Goal: Task Accomplishment & Management: Use online tool/utility

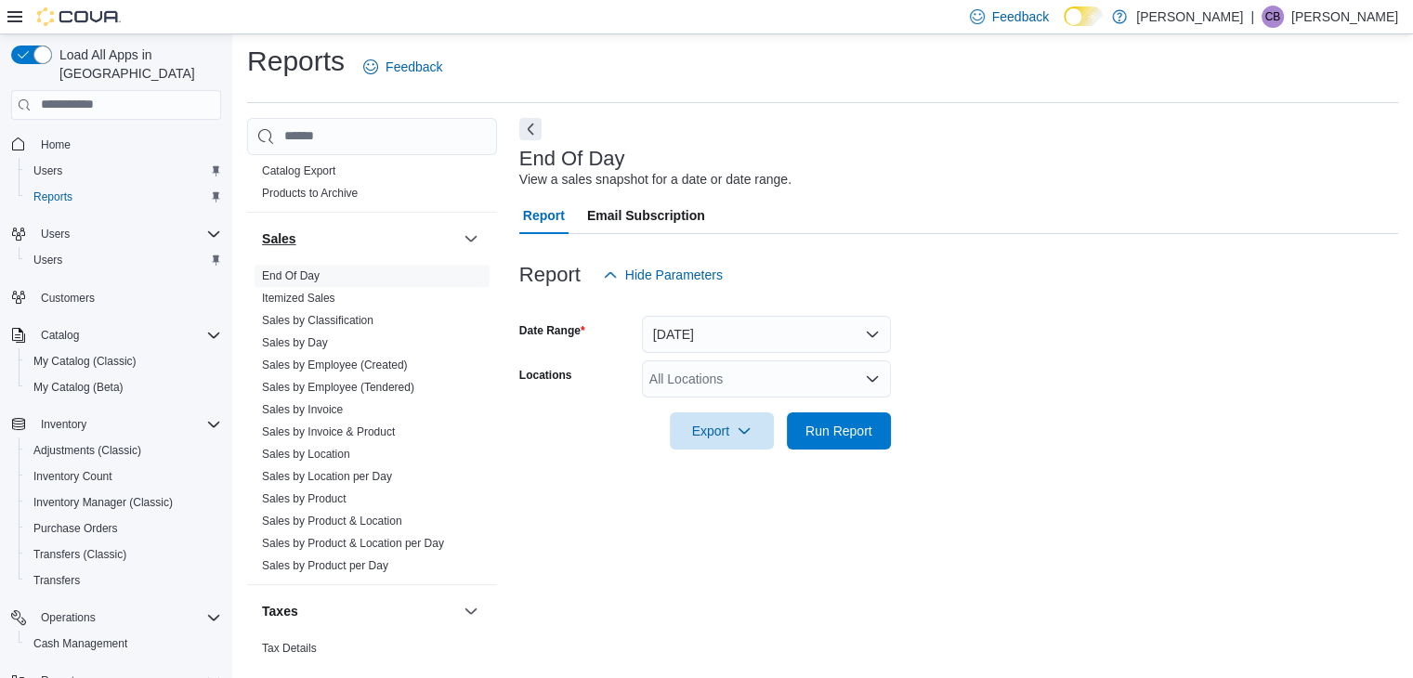
scroll to position [1250, 0]
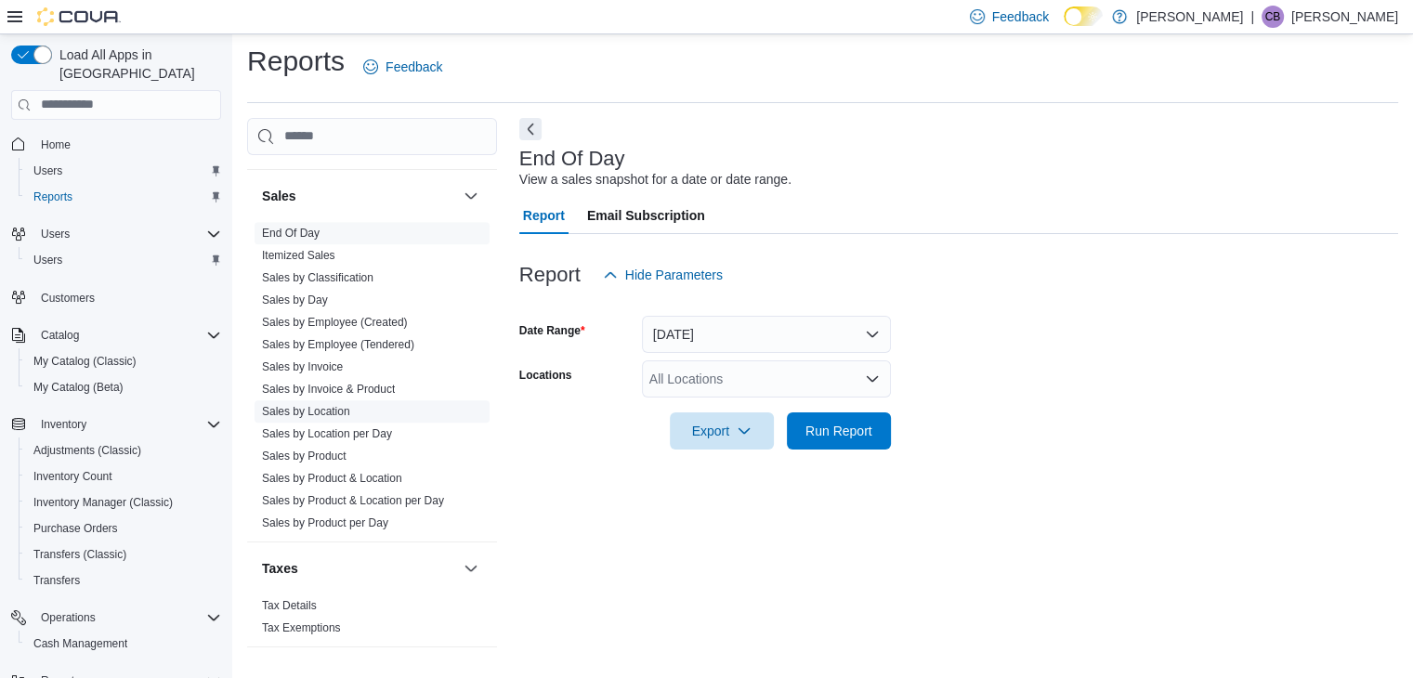
click at [346, 409] on link "Sales by Location" at bounding box center [306, 411] width 88 height 13
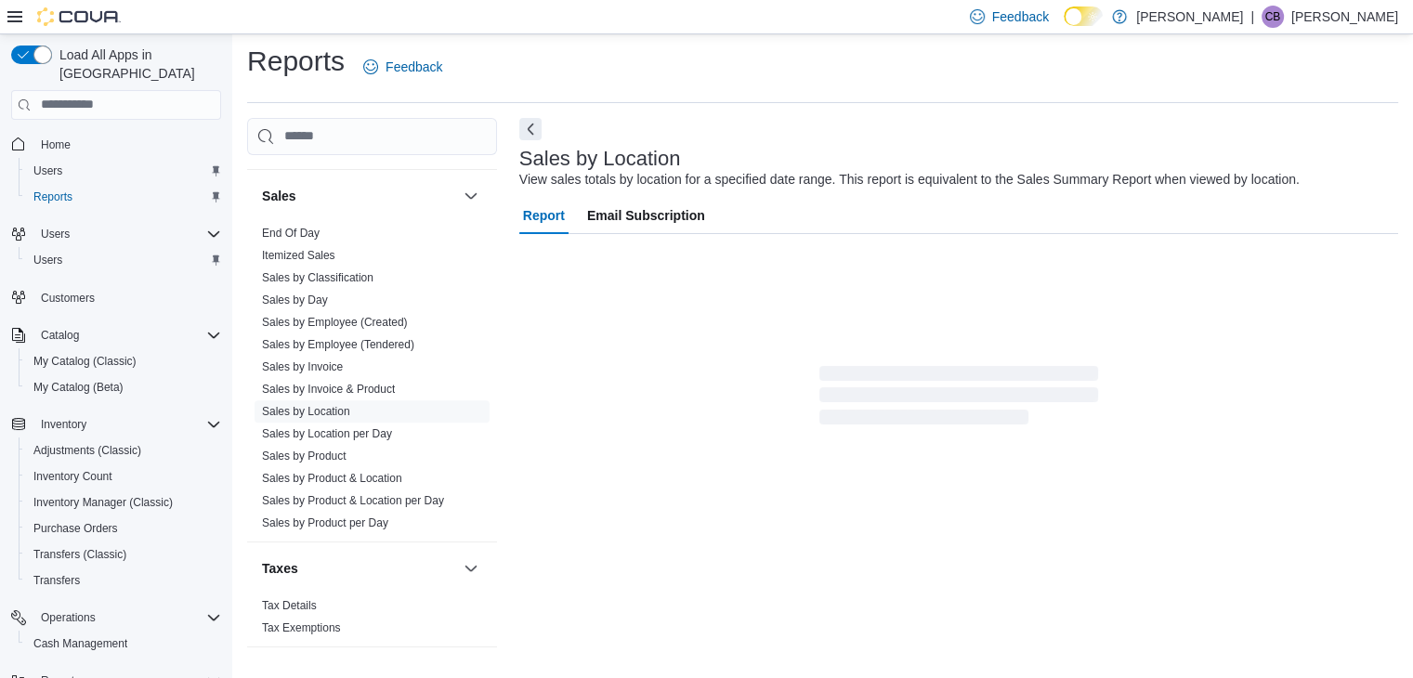
scroll to position [37, 0]
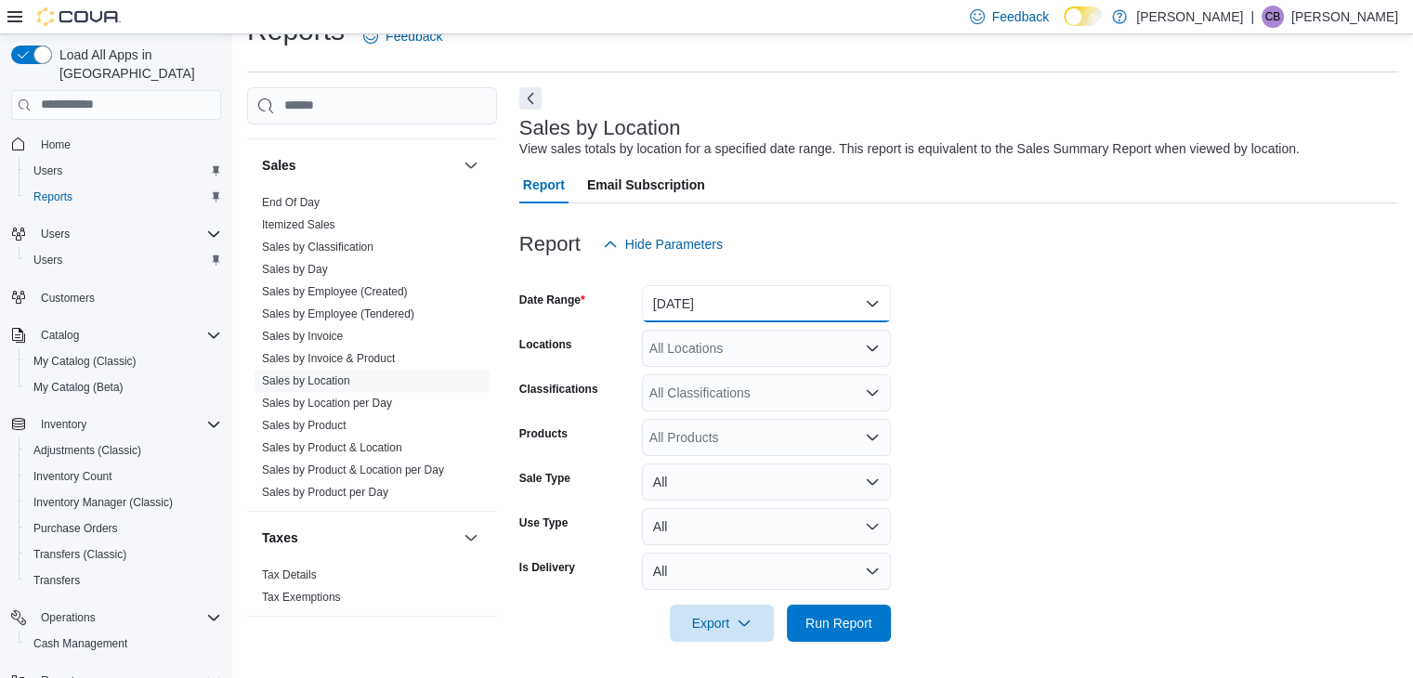
click at [732, 306] on button "[DATE]" at bounding box center [766, 303] width 249 height 37
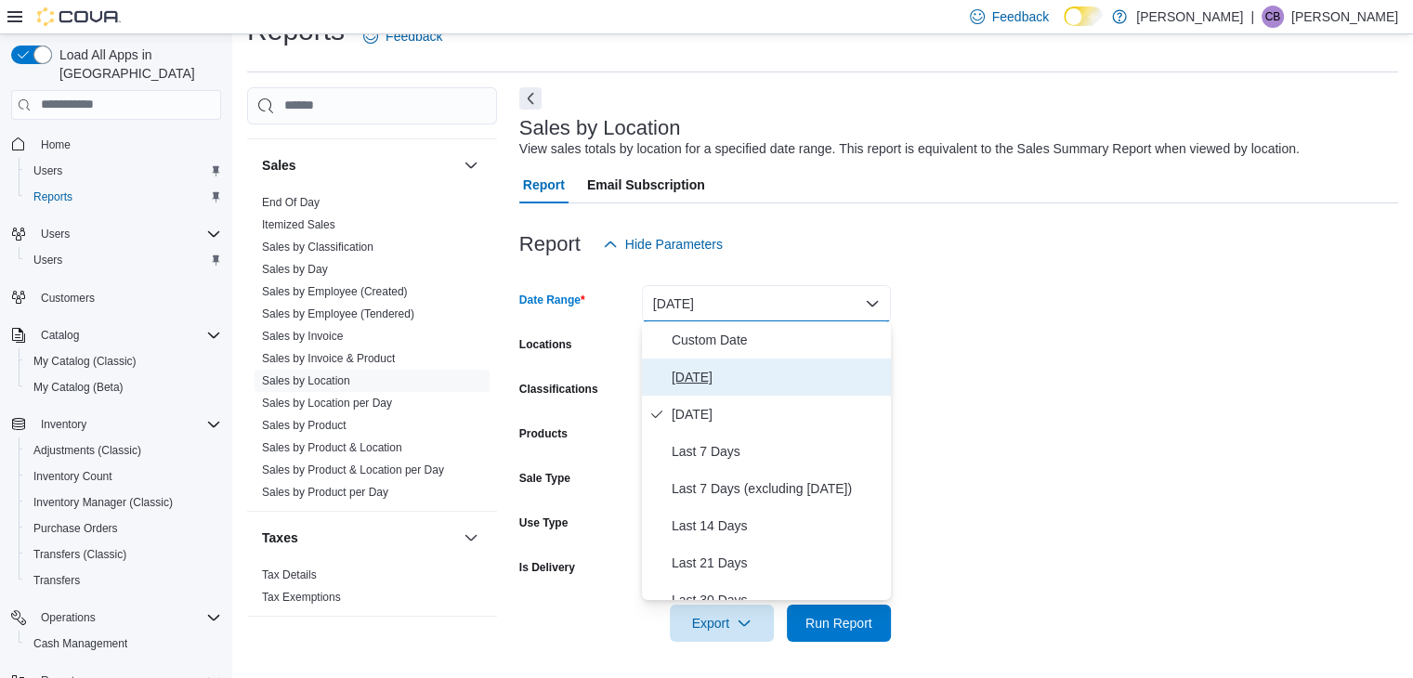
click at [730, 376] on span "[DATE]" at bounding box center [777, 377] width 212 height 22
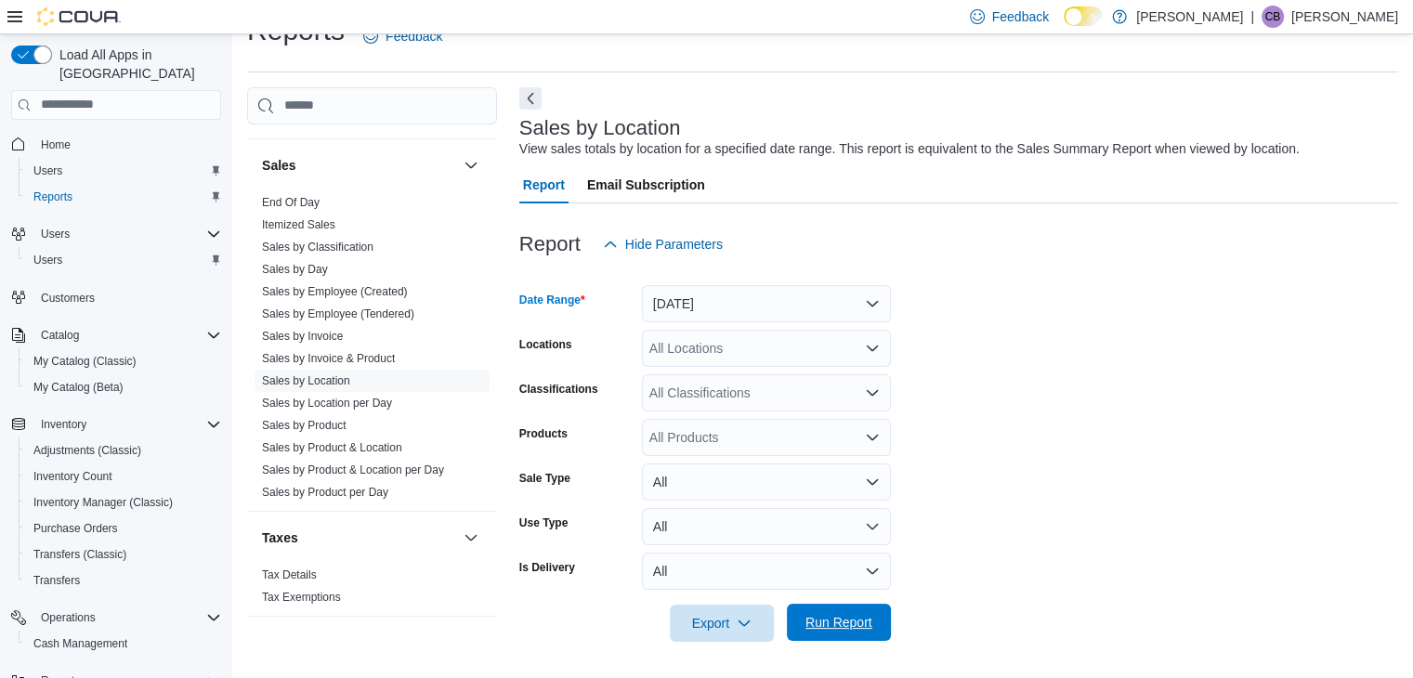
click at [840, 626] on span "Run Report" at bounding box center [838, 622] width 67 height 19
click at [1103, 484] on form "Date Range [DATE] Locations All Locations Classifications All Classifications P…" at bounding box center [958, 452] width 879 height 379
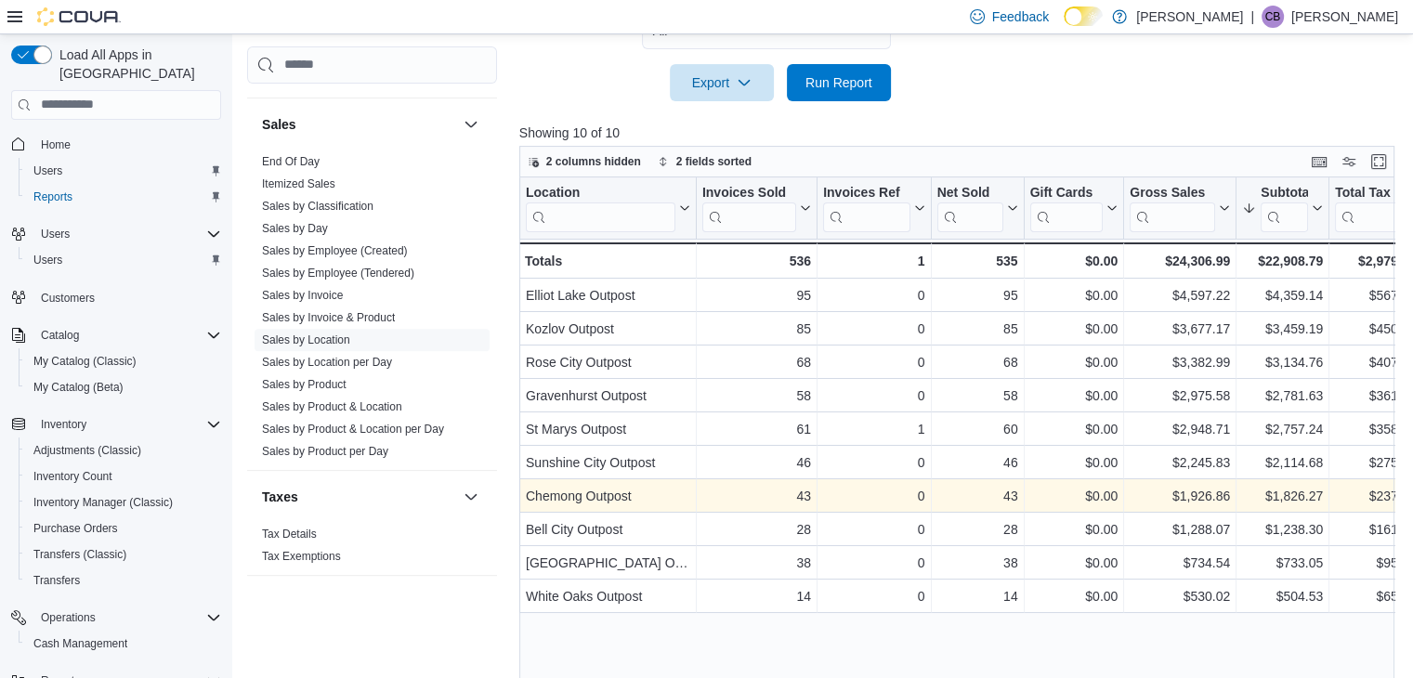
scroll to position [594, 0]
